Goal: Check status: Check status

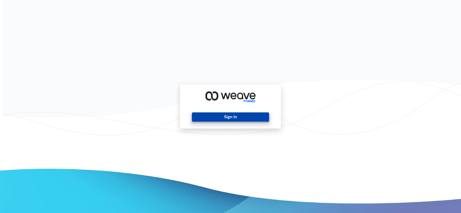
click at [237, 119] on button "Sign In" at bounding box center [230, 116] width 77 height 9
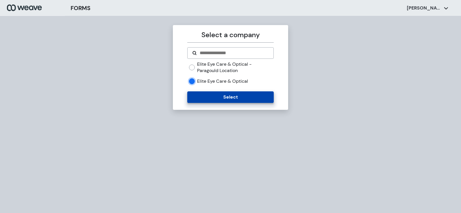
click at [203, 98] on button "Select" at bounding box center [230, 97] width 86 height 12
